Goal: Information Seeking & Learning: Learn about a topic

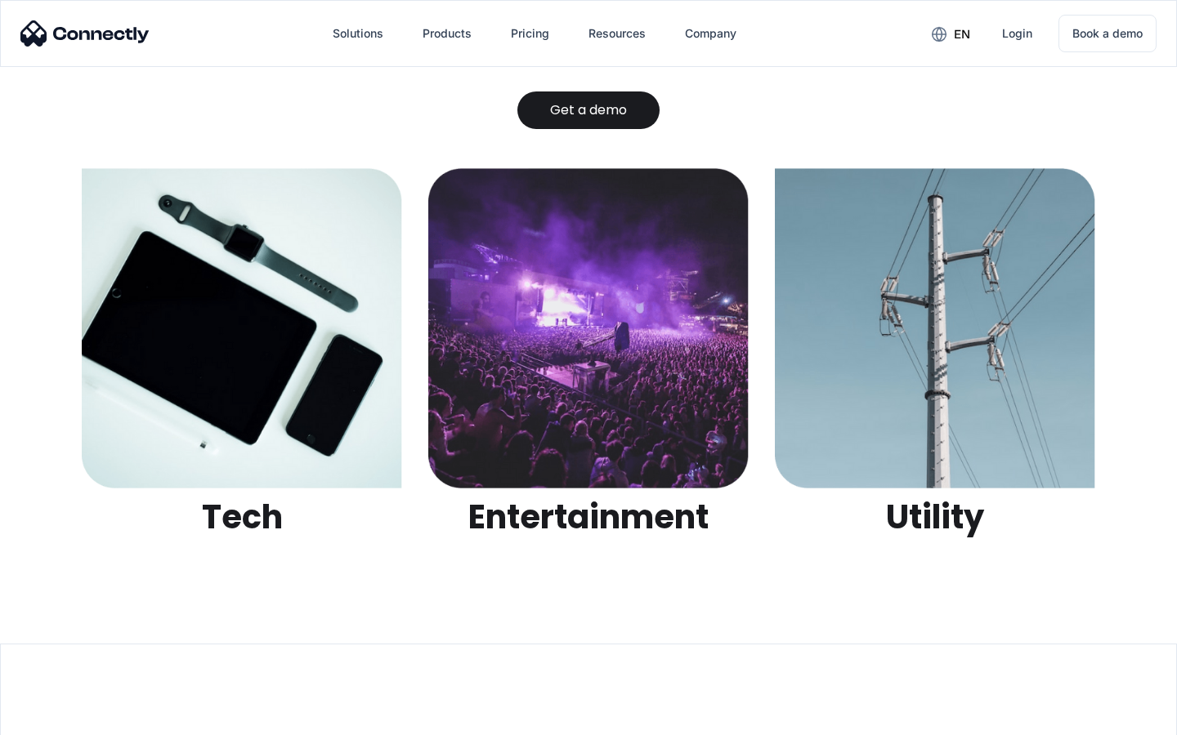
scroll to position [5156, 0]
